Goal: Task Accomplishment & Management: Manage account settings

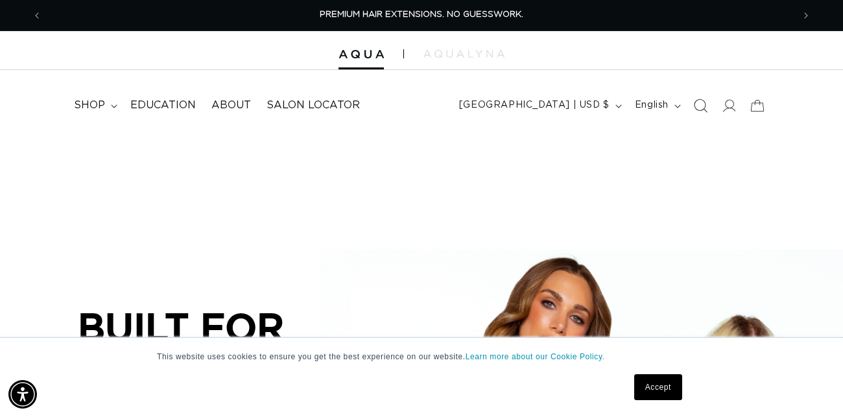
scroll to position [0, 751]
click at [734, 104] on icon at bounding box center [729, 106] width 14 height 14
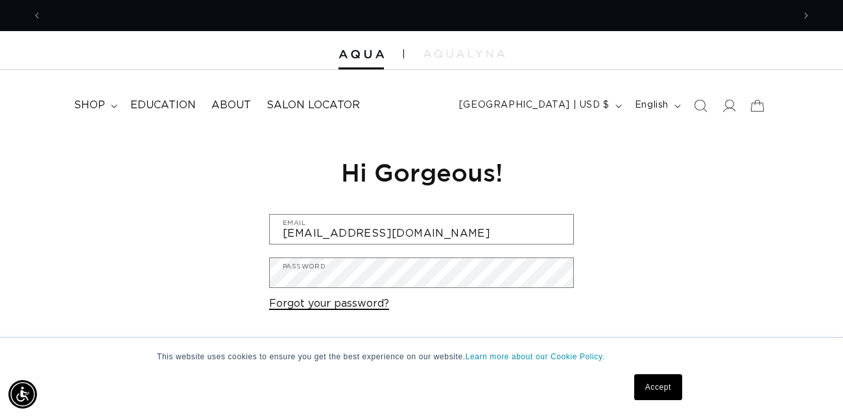
click at [353, 302] on link "Forgot your password?" at bounding box center [329, 303] width 120 height 19
click at [649, 389] on link "Accept" at bounding box center [658, 387] width 48 height 26
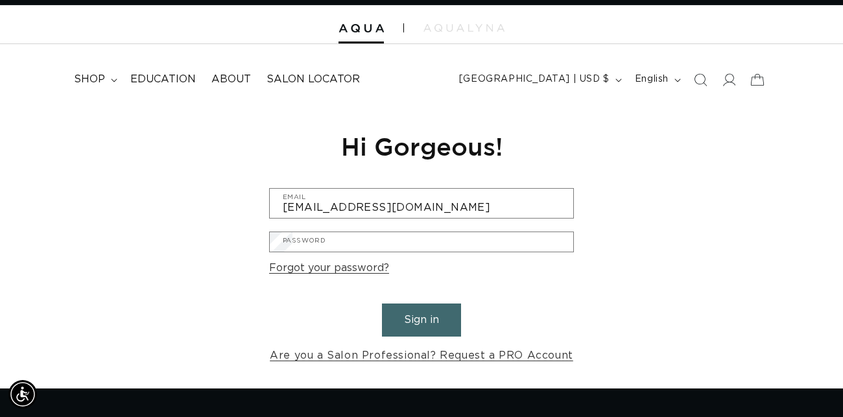
scroll to position [0, 1502]
click at [0, 0] on input "Email" at bounding box center [0, 0] width 0 height 0
type input "morganpaul2012@yahoo.com"
click at [0, 0] on button "Submit" at bounding box center [0, 0] width 0 height 0
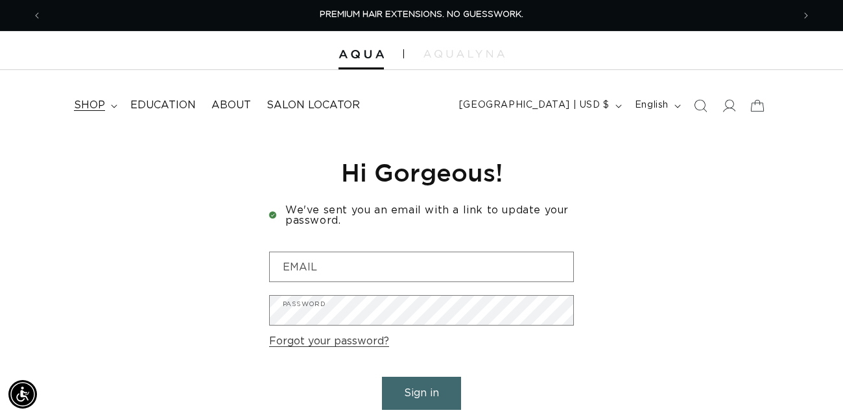
click at [109, 108] on summary "shop" at bounding box center [94, 105] width 56 height 29
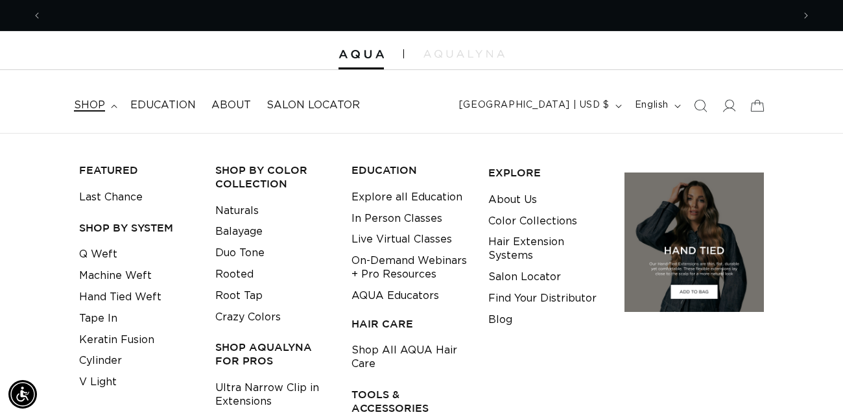
scroll to position [0, 1502]
click at [101, 298] on link "Hand Tied Weft" at bounding box center [120, 297] width 82 height 21
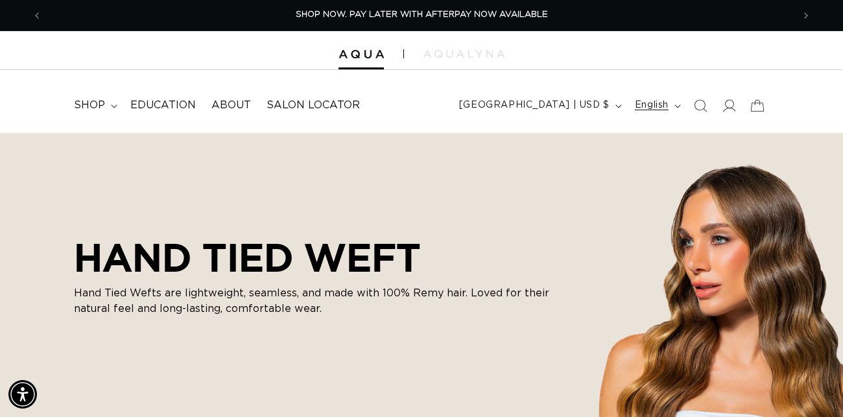
click at [648, 97] on button "English" at bounding box center [656, 105] width 59 height 25
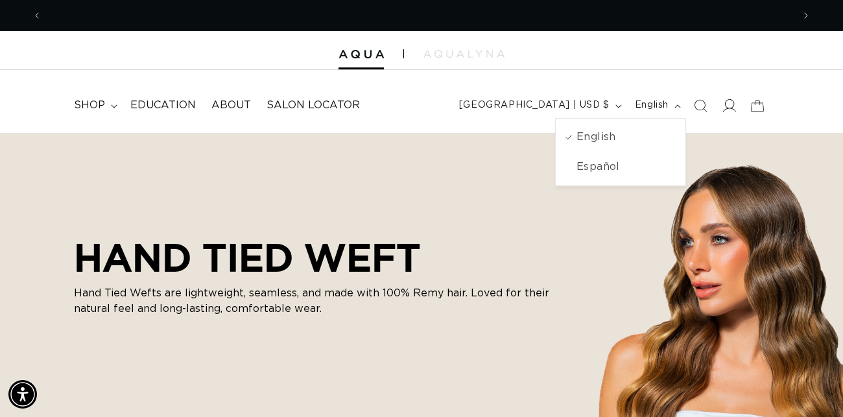
scroll to position [0, 1502]
click at [726, 103] on icon at bounding box center [730, 105] width 14 height 13
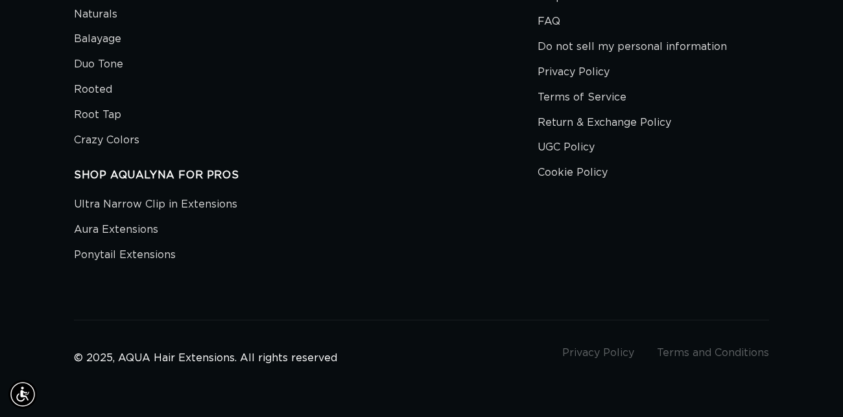
scroll to position [0, 751]
